Goal: Transaction & Acquisition: Purchase product/service

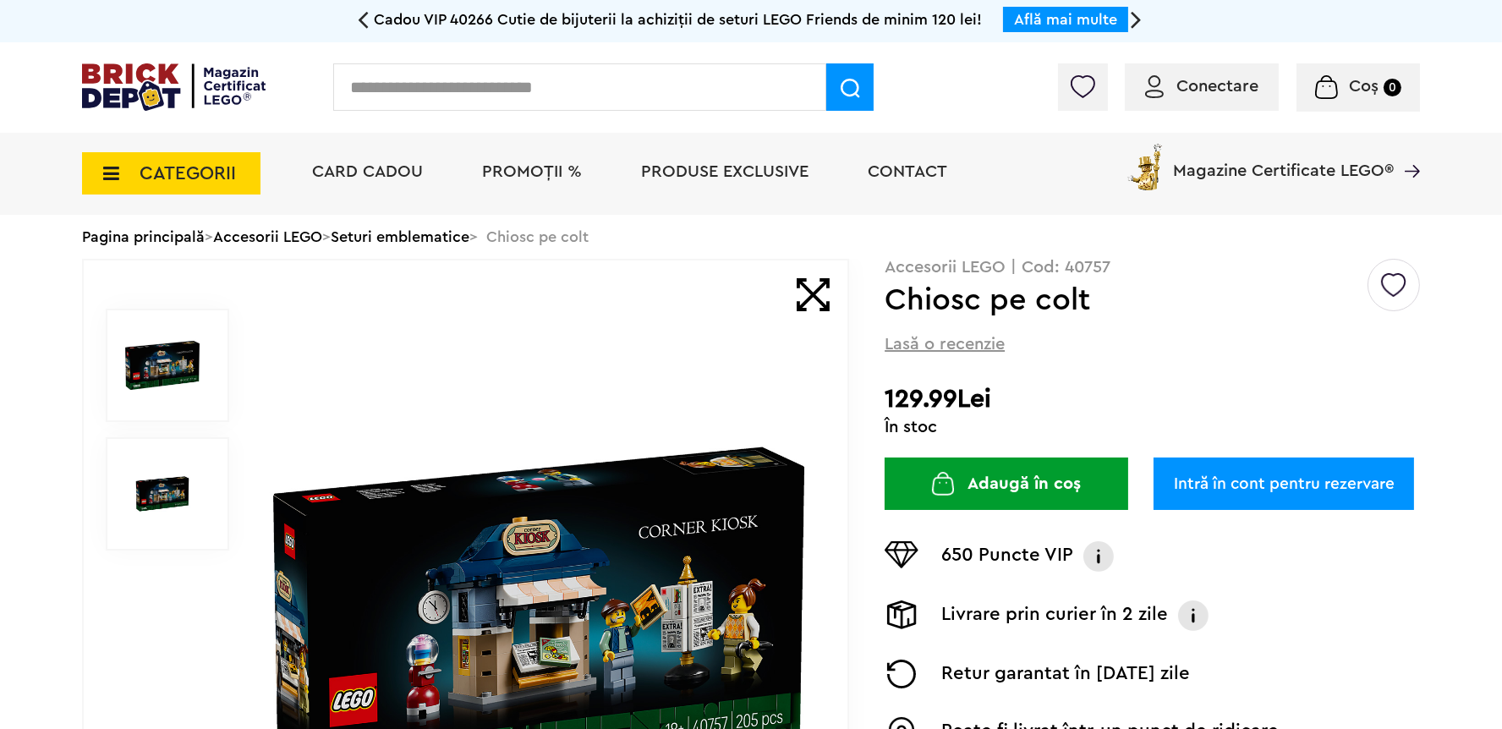
scroll to position [119, 0]
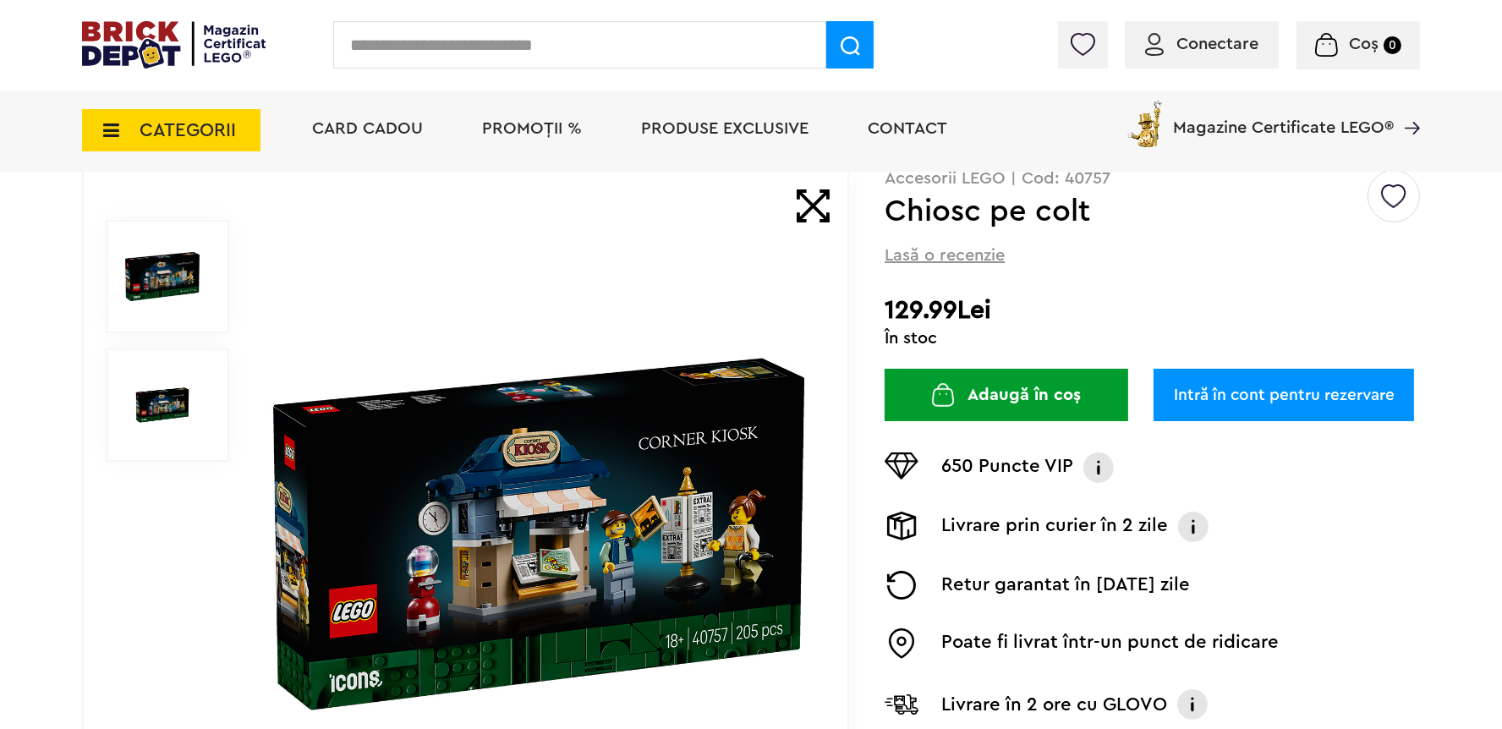
click at [1012, 398] on button "Adaugă în coș" at bounding box center [1006, 395] width 244 height 52
click at [1355, 47] on span "Coș" at bounding box center [1364, 44] width 30 height 17
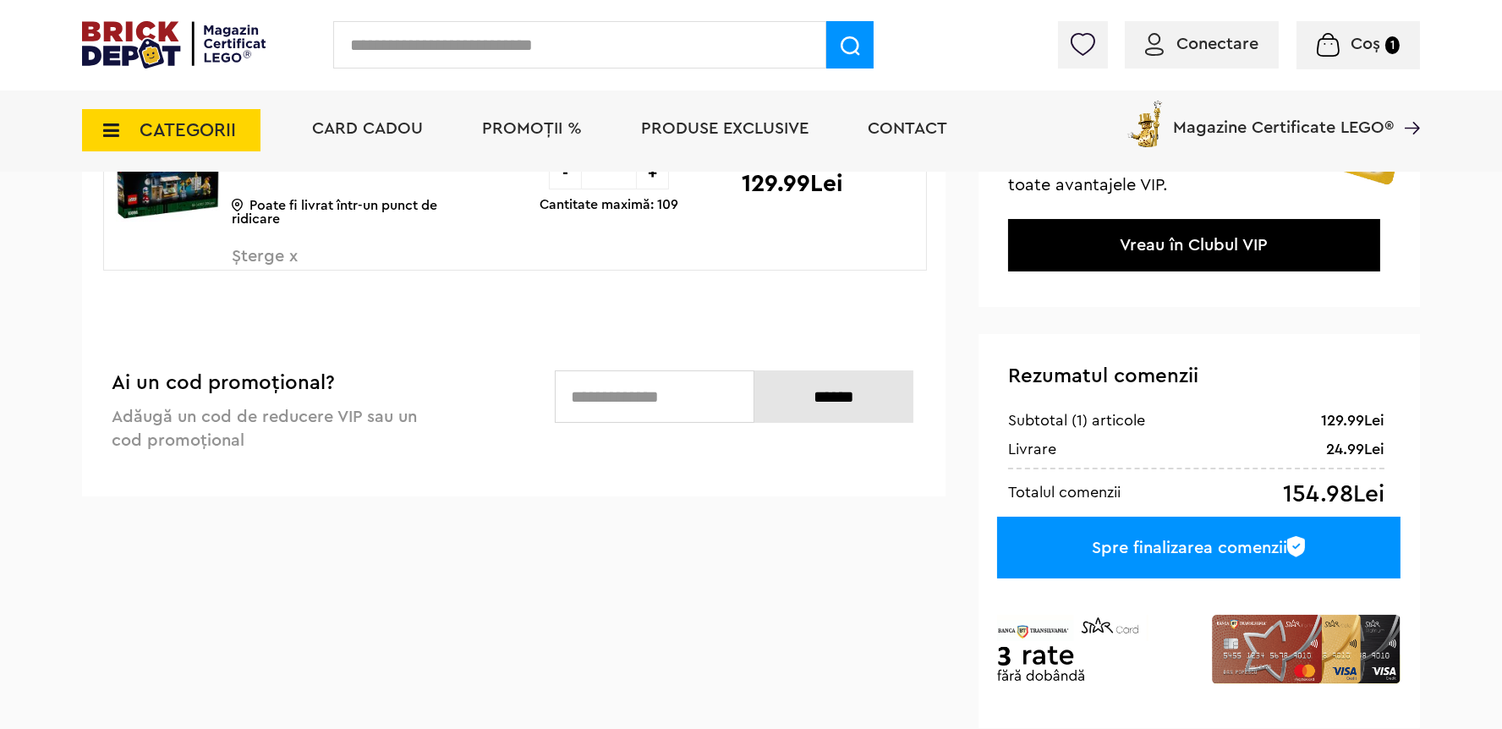
scroll to position [119, 0]
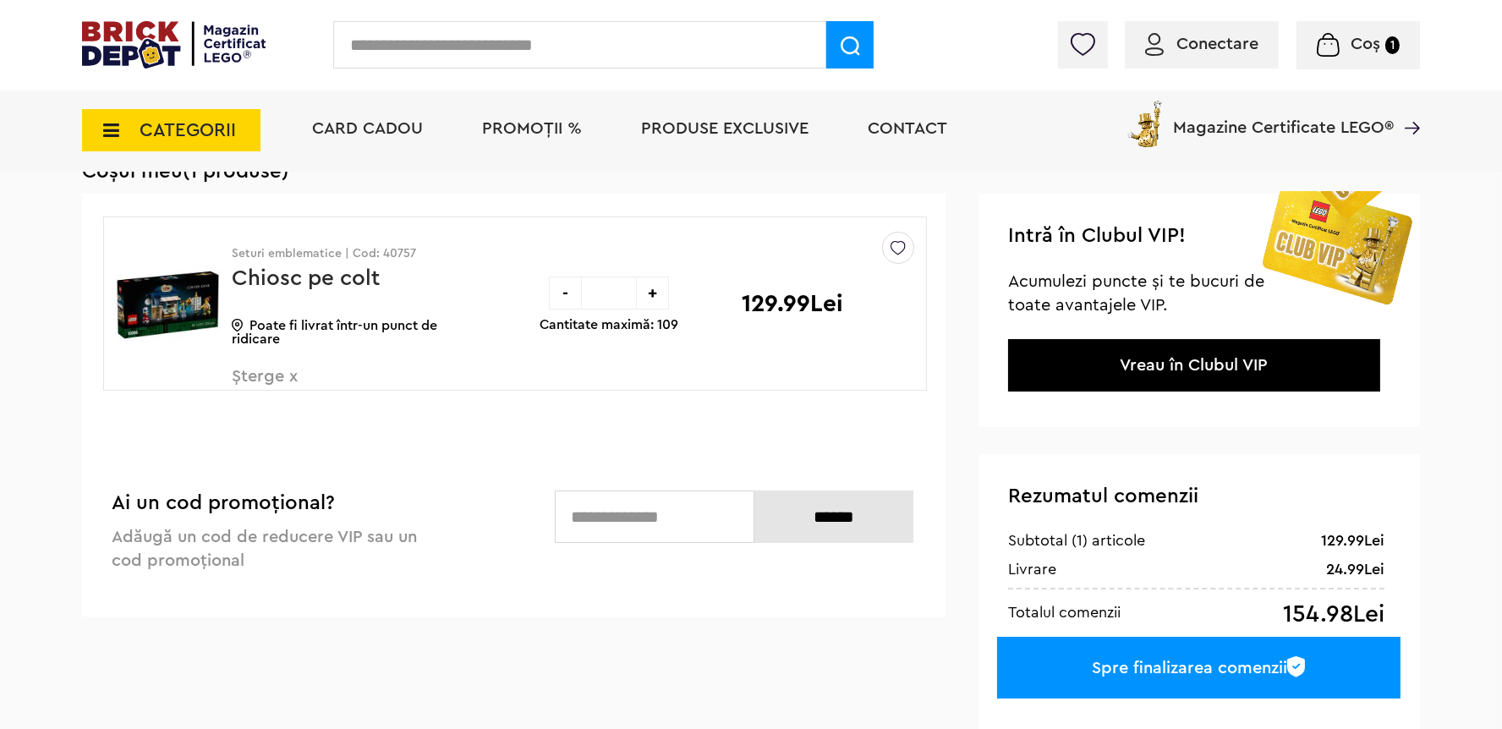
click at [171, 318] on img at bounding box center [168, 304] width 104 height 127
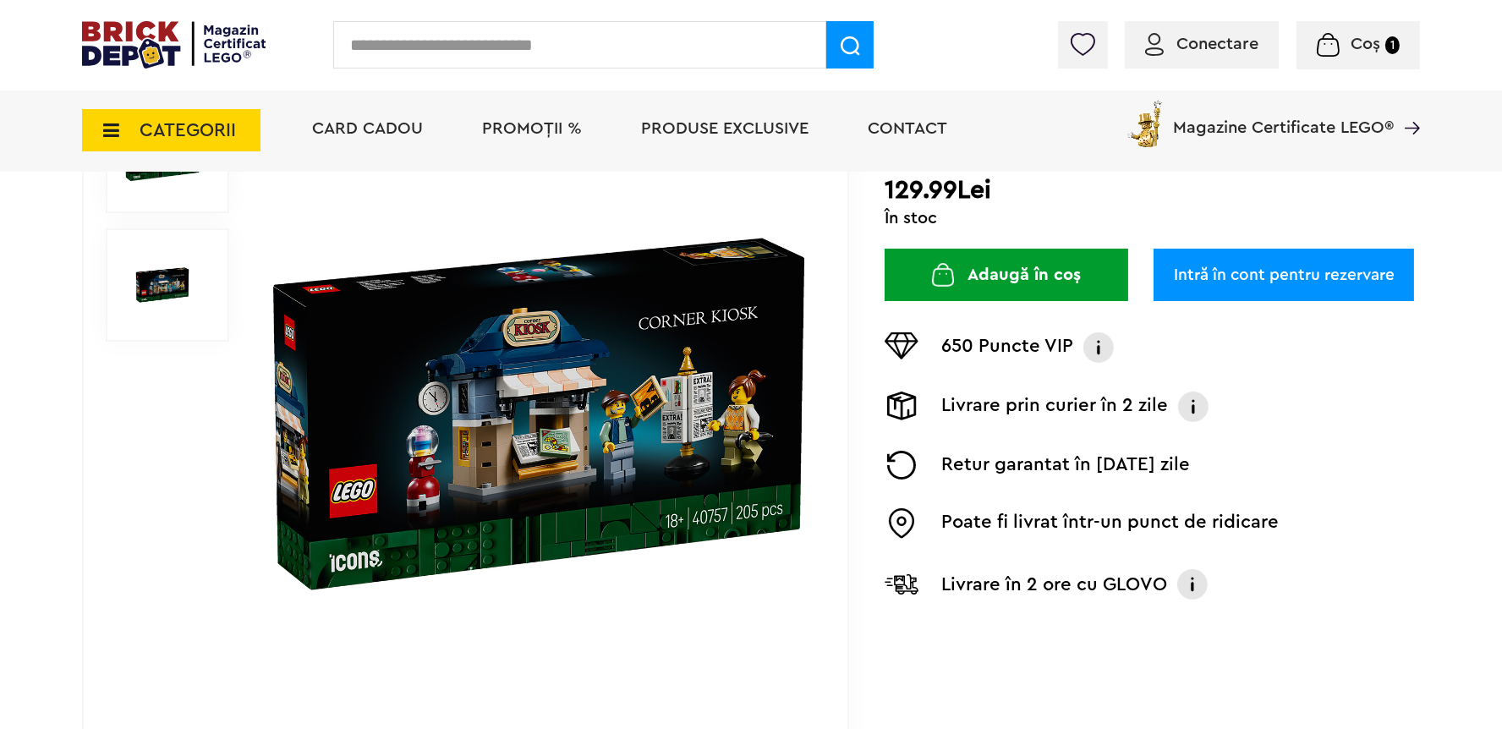
scroll to position [119, 0]
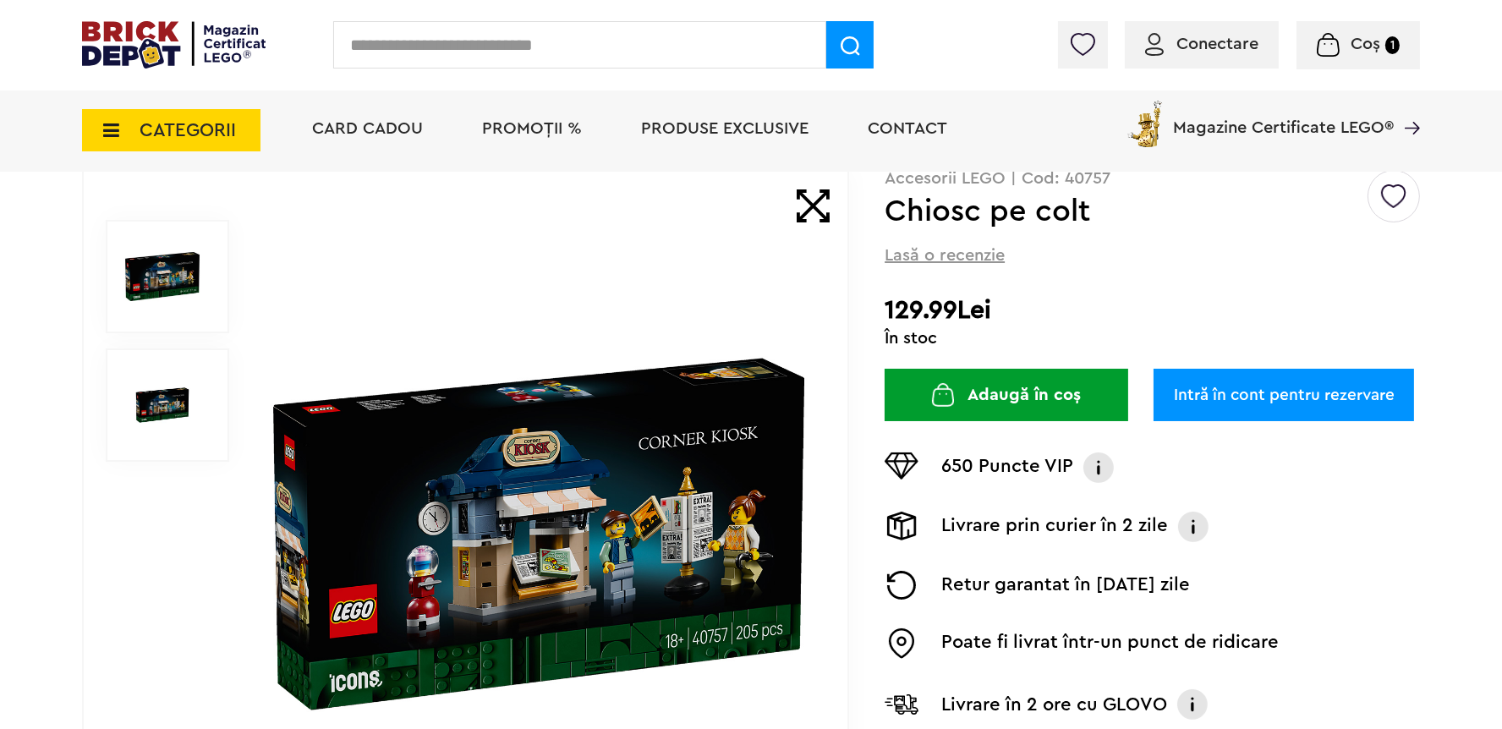
click at [138, 39] on img at bounding box center [173, 44] width 183 height 47
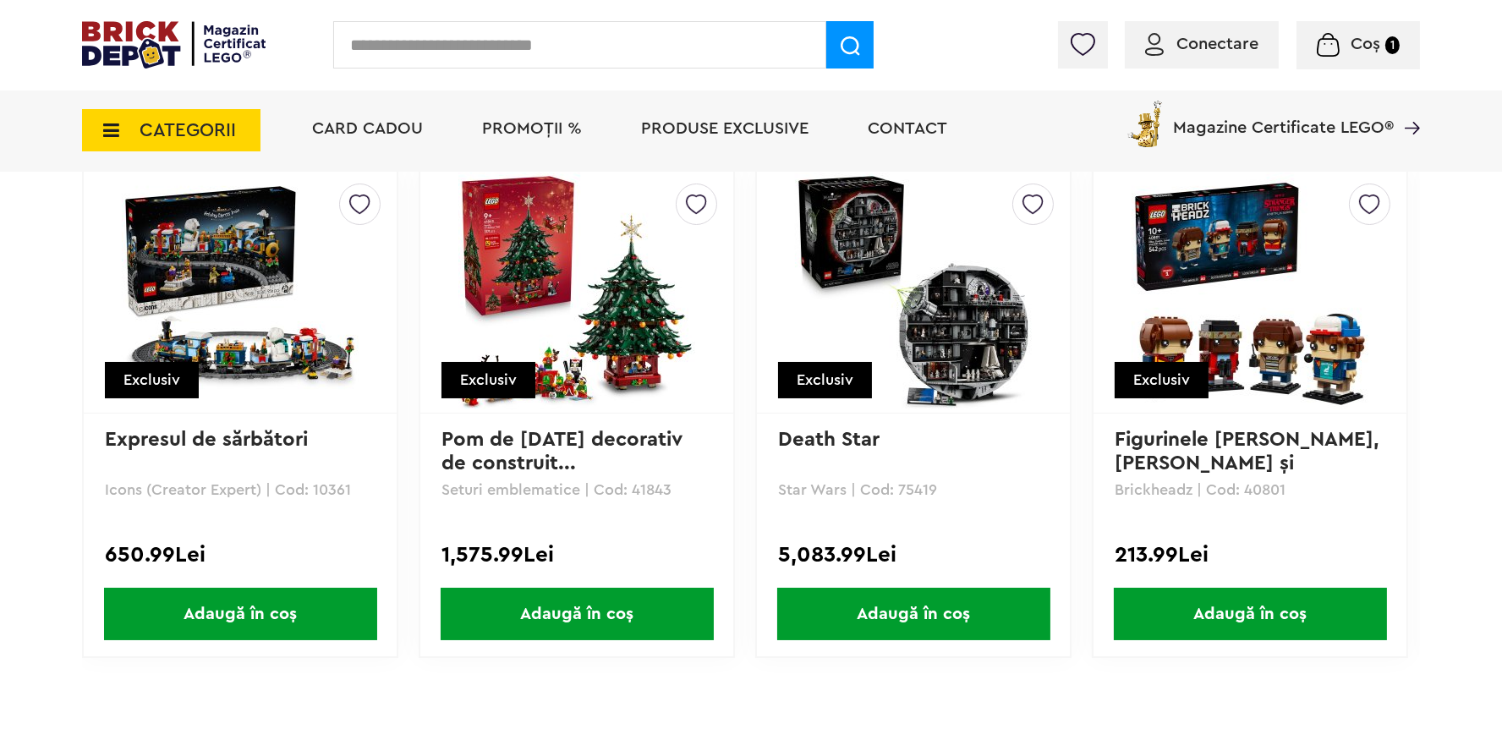
scroll to position [3479, 0]
